Goal: Download file/media

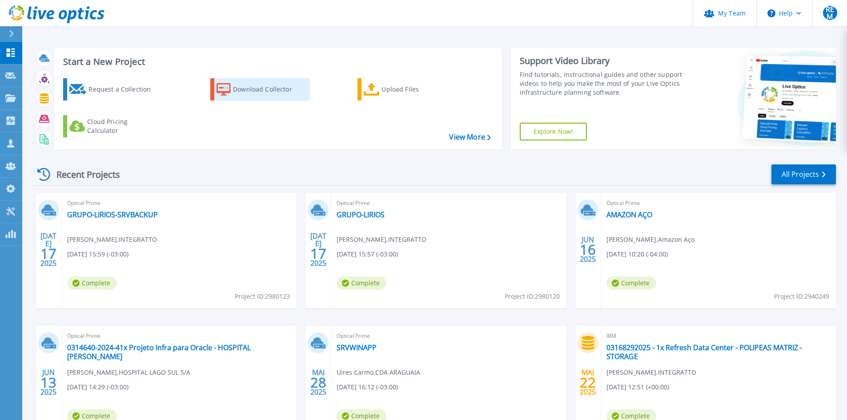
click at [276, 91] on div "Download Collector" at bounding box center [268, 89] width 71 height 18
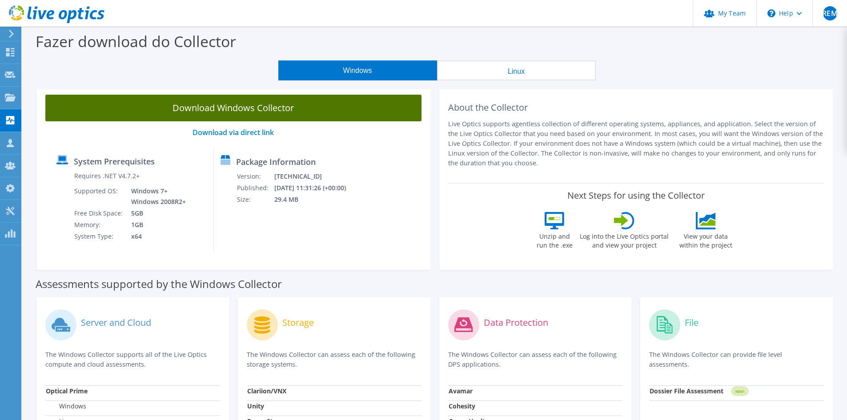
click at [255, 117] on link "Download Windows Collector" at bounding box center [233, 108] width 376 height 27
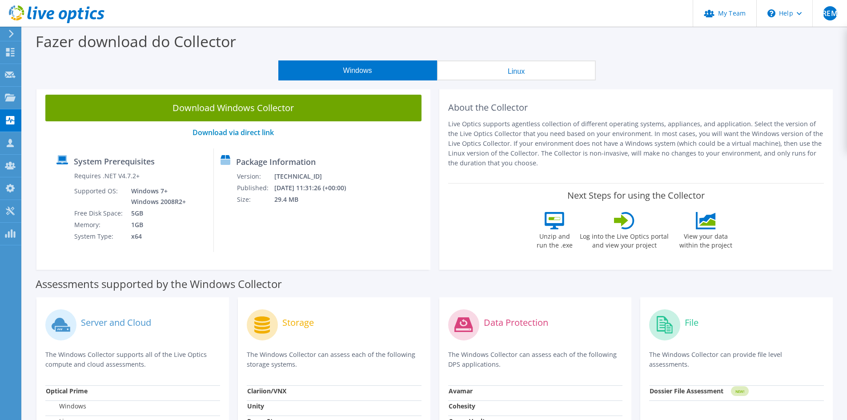
click at [12, 35] on use at bounding box center [11, 34] width 5 height 8
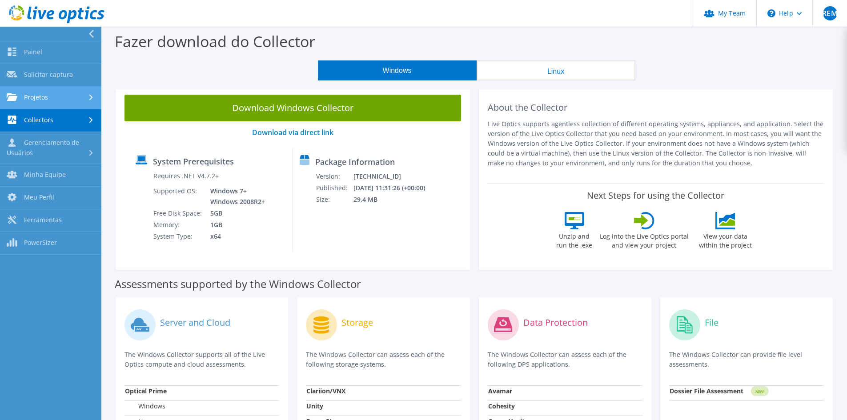
click at [56, 95] on link "Projetos" at bounding box center [50, 98] width 101 height 23
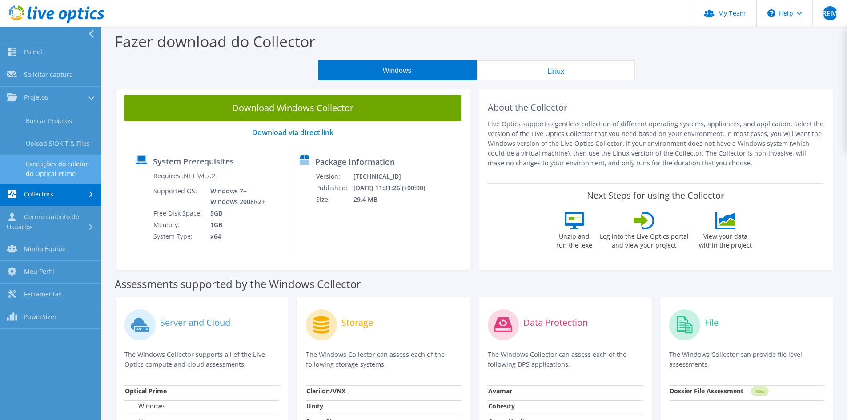
click at [53, 168] on link "Execuções do coletor do Optical Prime" at bounding box center [50, 169] width 101 height 28
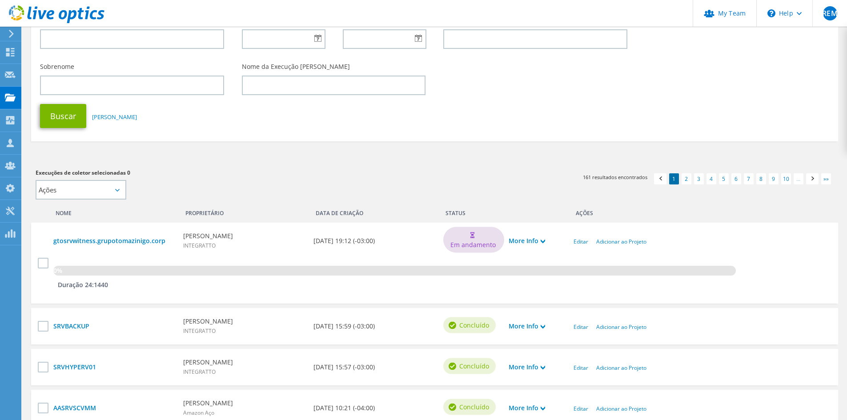
scroll to position [133, 0]
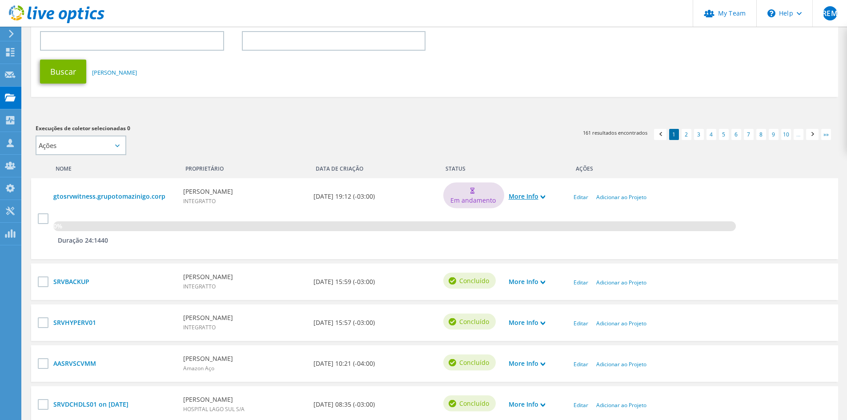
click at [526, 195] on link "More Info" at bounding box center [527, 197] width 36 height 10
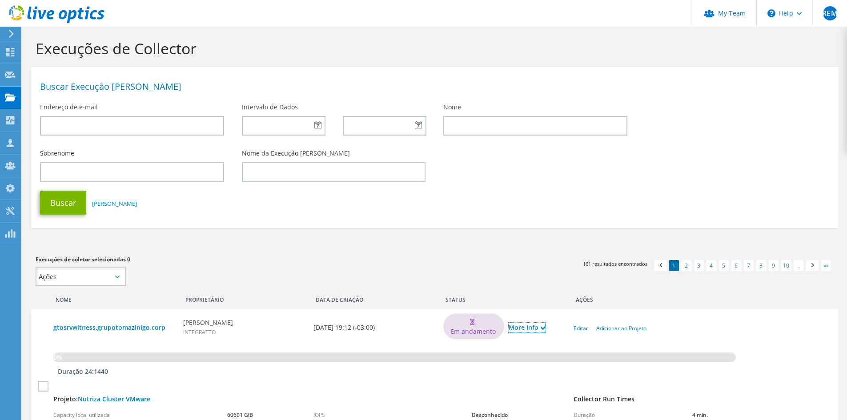
scroll to position [0, 0]
